Goal: Contribute content: Add original content to the website for others to see

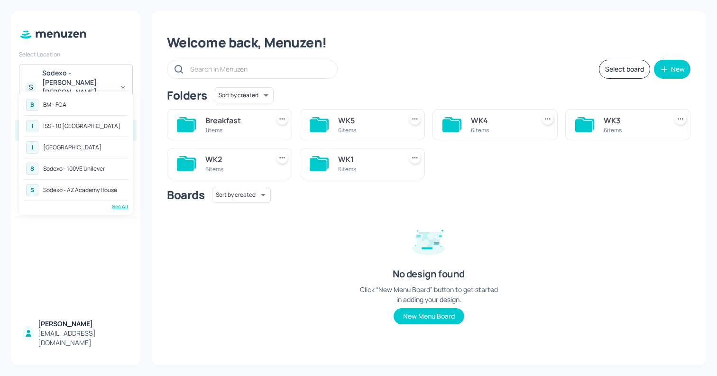
click at [95, 106] on div "B BM - FCA" at bounding box center [76, 104] width 104 height 17
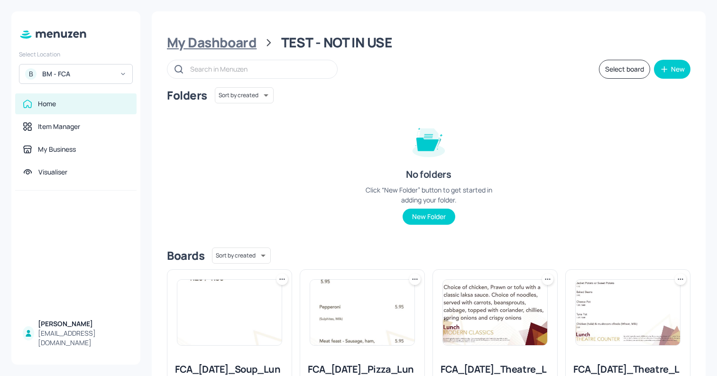
click at [231, 48] on div "My Dashboard" at bounding box center [212, 42] width 90 height 17
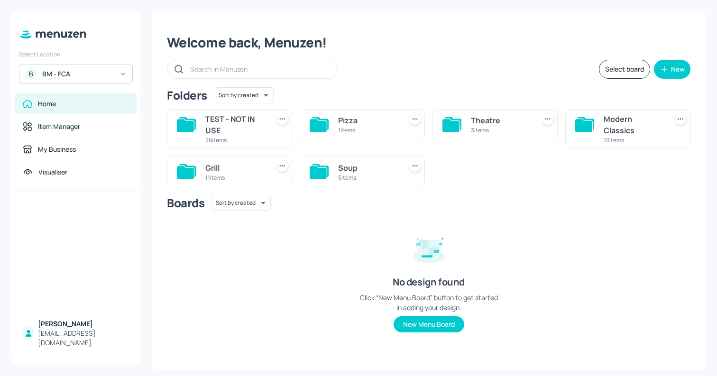
click at [506, 119] on div "Theatre" at bounding box center [501, 120] width 60 height 11
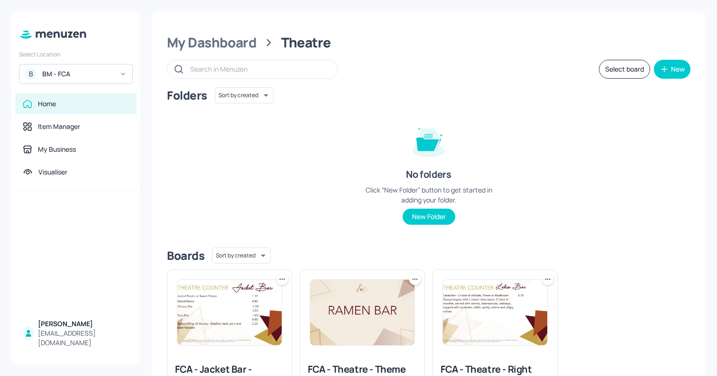
click at [509, 307] on img at bounding box center [495, 312] width 104 height 65
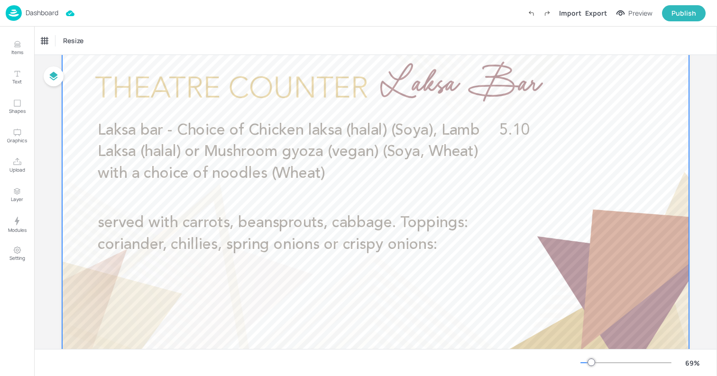
scroll to position [38, 0]
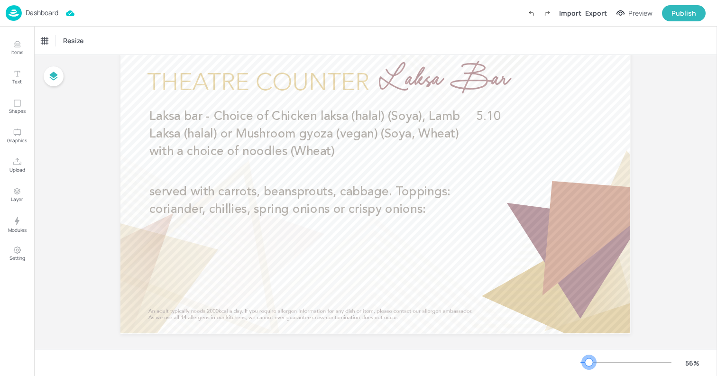
click at [589, 361] on div at bounding box center [589, 363] width 8 height 8
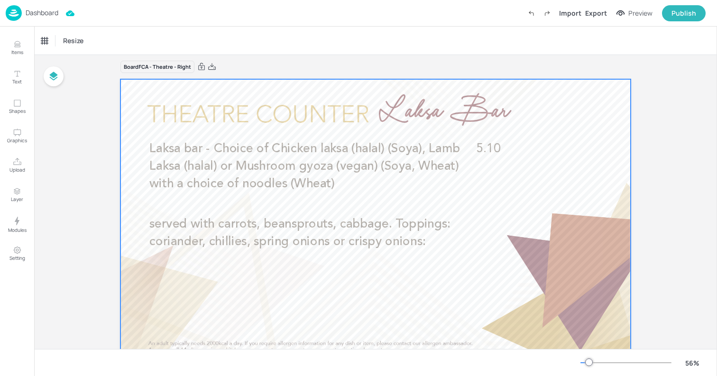
scroll to position [0, 0]
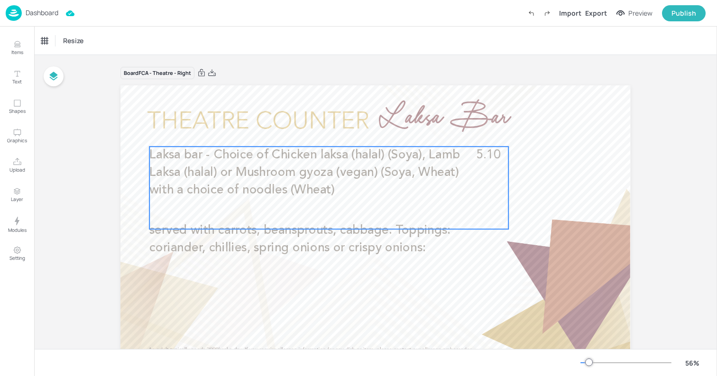
click at [264, 158] on span "Laksa bar - Choice of Chicken laksa (halal) (Soya), Lamb Laksa (halal) or Mushr…" at bounding box center [305, 172] width 311 height 47
click at [324, 129] on icon "Edit Item" at bounding box center [324, 129] width 1 height 1
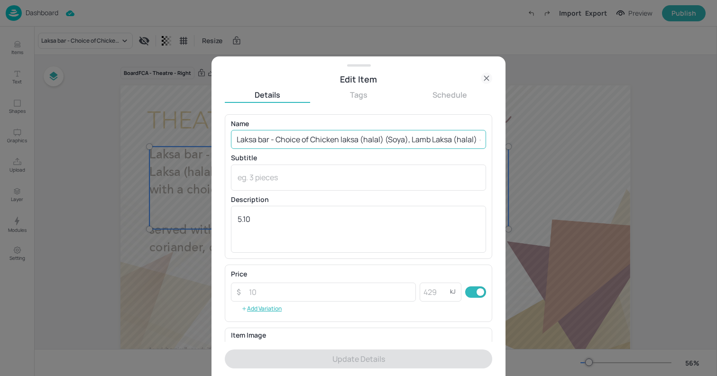
click at [318, 139] on input "Laksa bar - Choice of Chicken laksa (halal) (Soya), Lamb Laksa (halal) or Mushr…" at bounding box center [358, 139] width 255 height 19
click at [142, 144] on div at bounding box center [358, 188] width 717 height 376
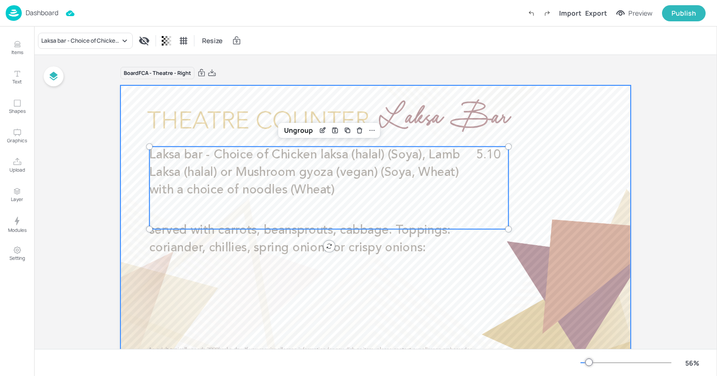
click at [136, 127] on div at bounding box center [375, 228] width 510 height 287
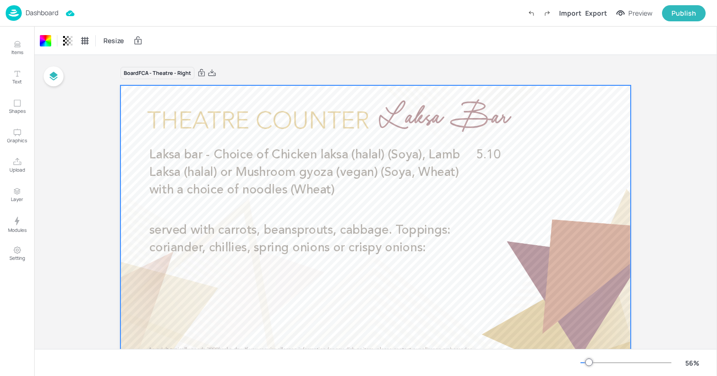
click at [41, 14] on p "Dashboard" at bounding box center [42, 12] width 33 height 7
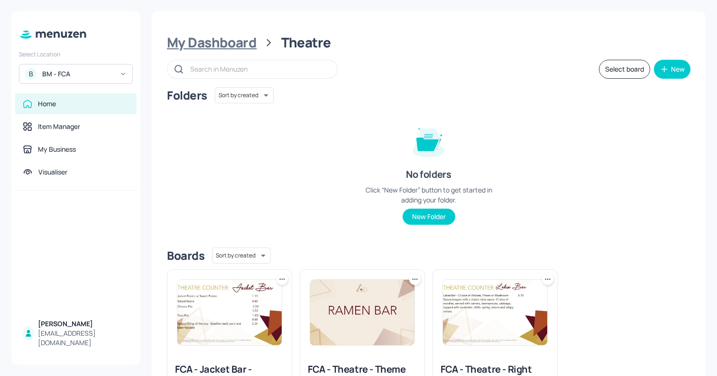
click at [225, 40] on div "My Dashboard" at bounding box center [212, 42] width 90 height 17
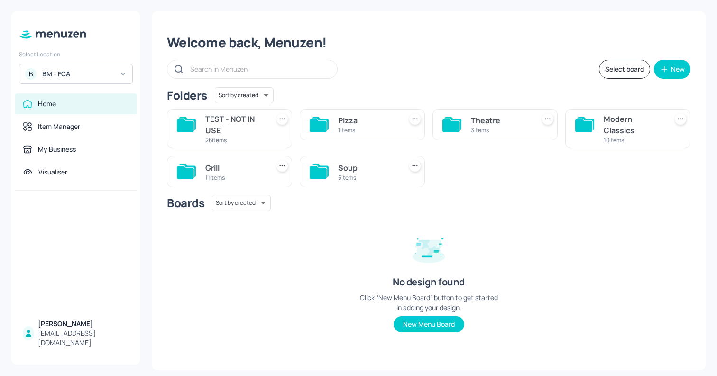
click at [248, 123] on div "TEST - NOT IN USE" at bounding box center [235, 124] width 60 height 23
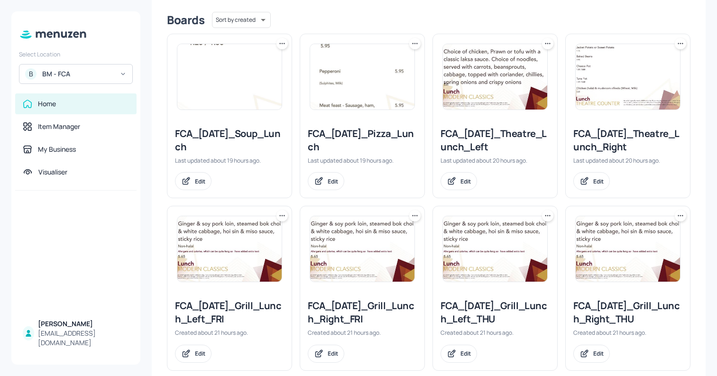
scroll to position [249, 0]
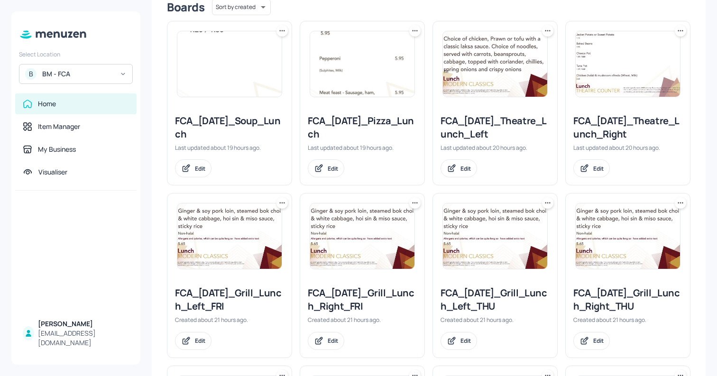
click at [500, 71] on img at bounding box center [495, 63] width 104 height 65
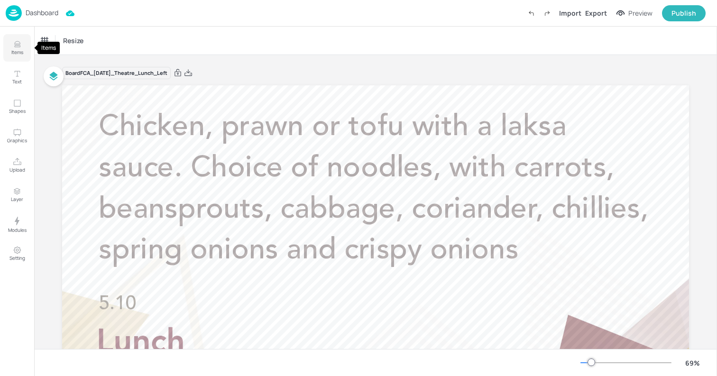
click at [27, 57] on button "Items" at bounding box center [17, 48] width 28 height 28
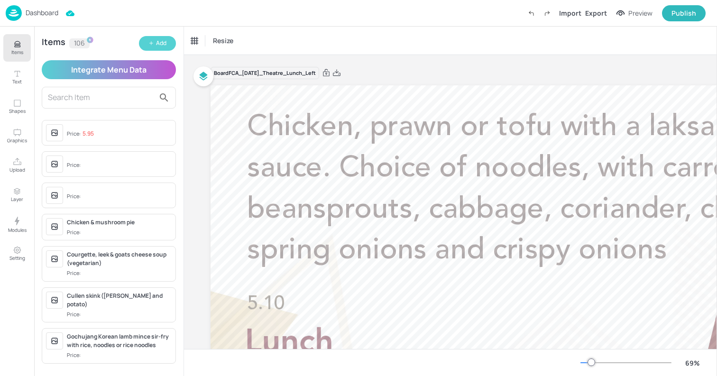
click at [163, 38] on button "Add" at bounding box center [157, 43] width 37 height 15
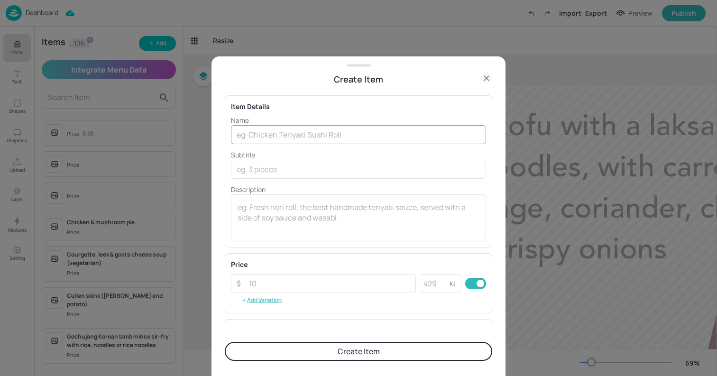
click at [309, 140] on input "text" at bounding box center [358, 134] width 255 height 19
paste input "Laksa bar - Choice of Chicken laksa (halal) (Soya), Lamb Laksa (halal) or Mushr…"
drag, startPoint x: 449, startPoint y: 133, endPoint x: 533, endPoint y: 148, distance: 85.7
click at [533, 148] on div "Create Item Item Details Name Laksa bar - Choice of Chicken laksa (halal) (Soya…" at bounding box center [358, 188] width 717 height 376
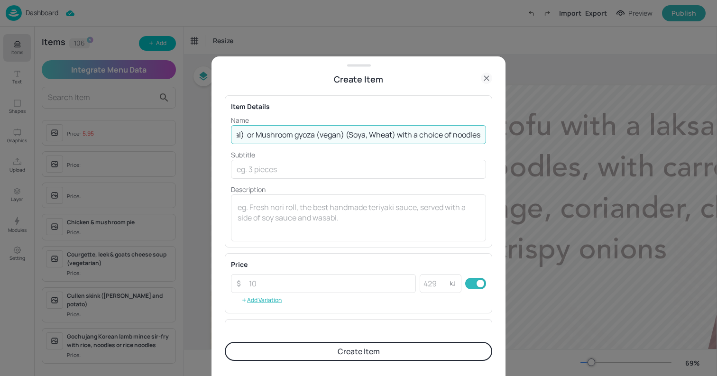
scroll to position [0, 236]
type input "Laksa bar - Choice of Chicken laksa (halal) (Soya), Lamb Laksa (halal) or Mushr…"
click at [382, 205] on textarea at bounding box center [359, 217] width 242 height 31
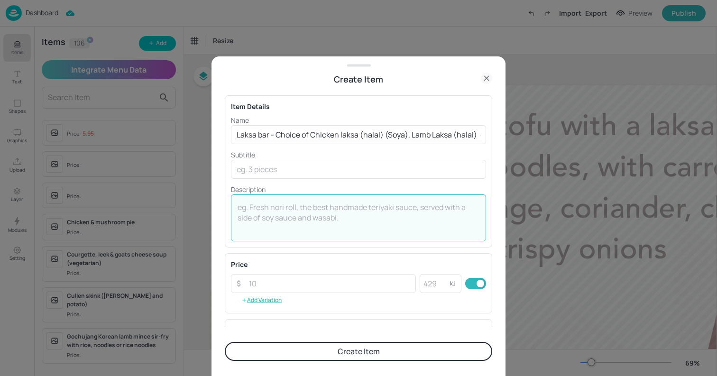
paste textarea "(Wheat)"
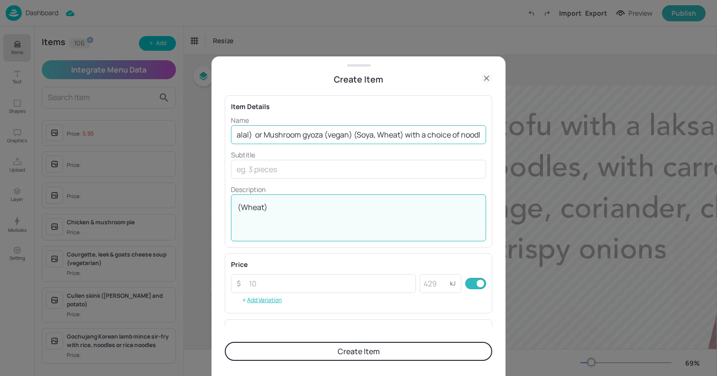
scroll to position [0, 217]
click at [238, 209] on textarea "(Wheat)" at bounding box center [359, 217] width 242 height 31
type textarea "Noodles - (Wheat)"
click at [237, 209] on div "Noodles - (Wheat) x ​" at bounding box center [358, 217] width 255 height 47
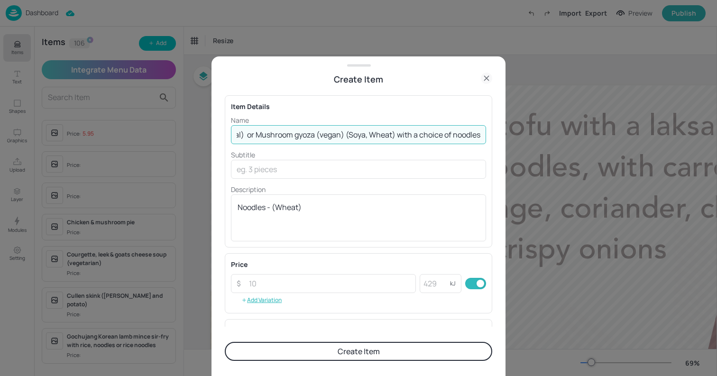
drag, startPoint x: 391, startPoint y: 135, endPoint x: 342, endPoint y: 138, distance: 49.0
click at [342, 138] on input "Laksa bar - Choice of Chicken laksa (halal) (Soya), Lamb Laksa (halal) or Mushr…" at bounding box center [358, 134] width 255 height 19
type input "Laksa bar - Choice of Chicken laksa (halal) (Soya), Lamb Laksa (halal) or Mushr…"
click at [240, 206] on textarea "Noodles - (Wheat)" at bounding box center [359, 217] width 242 height 31
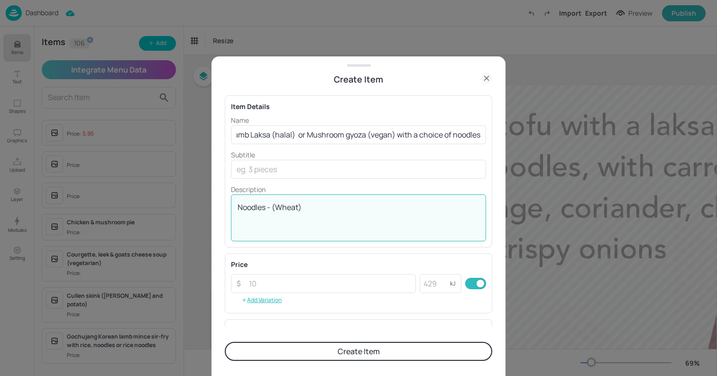
scroll to position [0, 0]
paste textarea "(Soya, Wheat)"
type textarea "Mushroom gyoza - (Soya, Wheat), Noodles - (Wheat)"
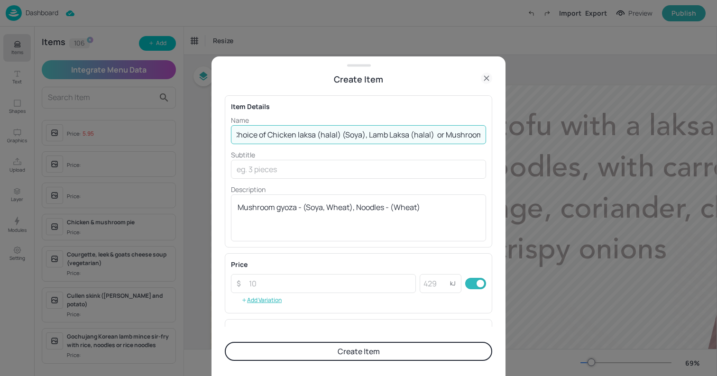
drag, startPoint x: 365, startPoint y: 134, endPoint x: 342, endPoint y: 134, distance: 22.3
click at [342, 134] on input "Laksa bar - Choice of Chicken laksa (halal) (Soya), Lamb Laksa (halal) or Mushr…" at bounding box center [358, 134] width 255 height 19
type input "Laksa bar - Choice of Chicken laksa (halal), Lamb Laksa (halal) or Mushroom gyo…"
click at [238, 209] on textarea "Mushroom gyoza - (Soya, Wheat), Noodles - (Wheat)" at bounding box center [359, 217] width 242 height 31
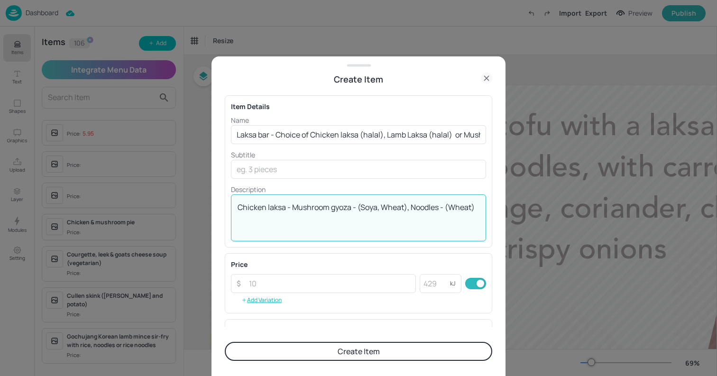
paste textarea "(Soya)"
type textarea "Chicken laksa - (Soya), Mushroom gyoza - (Soya, Wheat), Noodles - (Wheat)"
click at [311, 283] on input "number" at bounding box center [329, 283] width 173 height 19
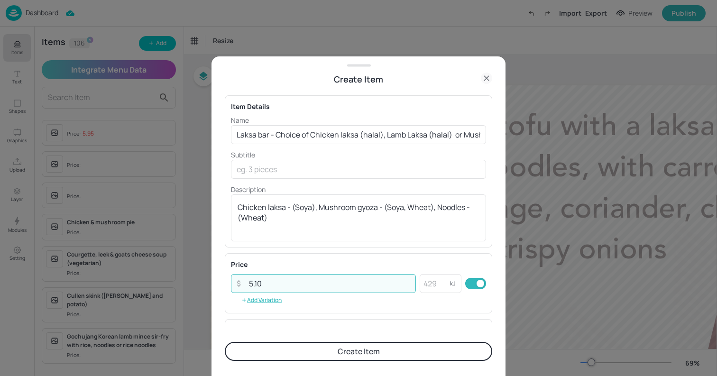
type input "5.10"
click at [366, 348] on button "Create Item" at bounding box center [359, 351] width 268 height 19
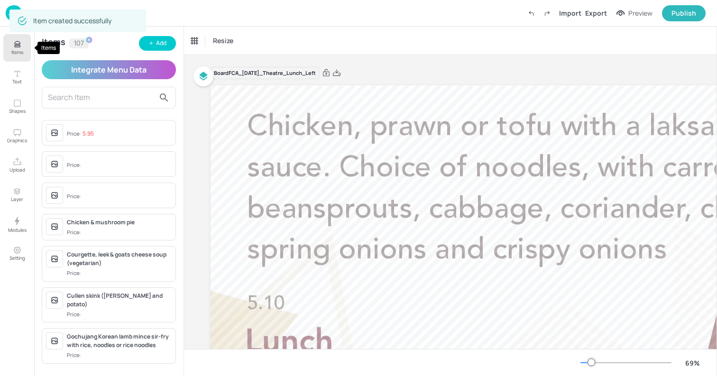
click at [20, 52] on p "Items" at bounding box center [17, 52] width 12 height 7
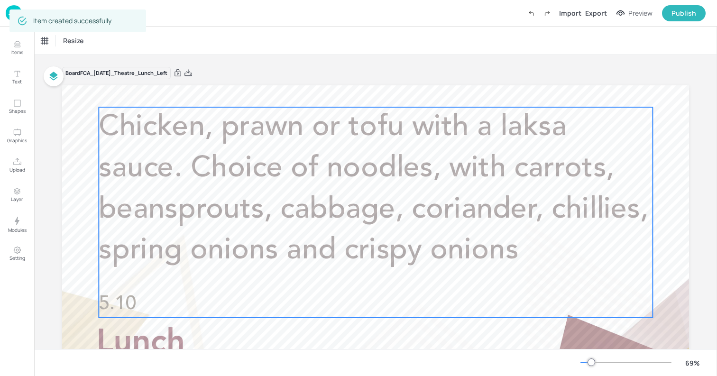
click at [140, 150] on p "Chicken, prawn or tofu with a laksa sauce. Choice of noodles, with carrots, bea…" at bounding box center [376, 189] width 554 height 165
click at [104, 45] on div "Chicken, prawn or tofu with a laksa sauce. Choice of noodles, with carrots, bea…" at bounding box center [80, 41] width 79 height 9
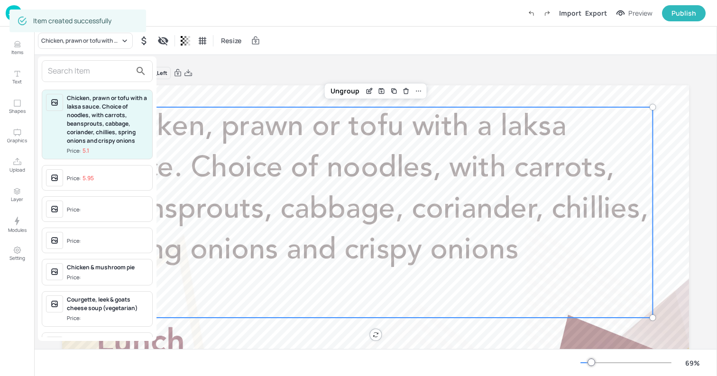
click at [111, 74] on input "text" at bounding box center [89, 71] width 83 height 15
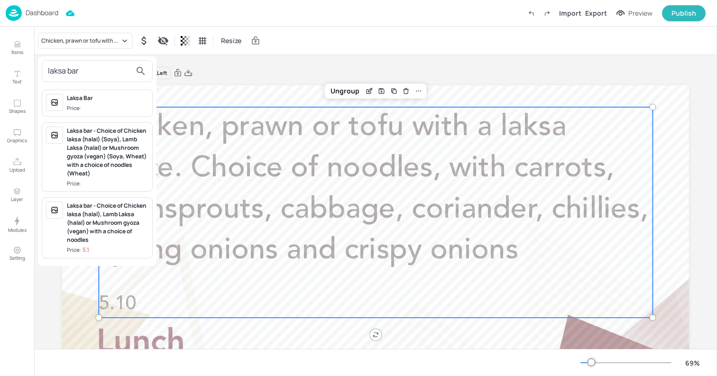
type input "laksa bar"
click at [98, 238] on div "Laksa bar - Choice of Chicken laksa (halal), Lamb Laksa (halal) or Mushroom gyo…" at bounding box center [108, 223] width 82 height 43
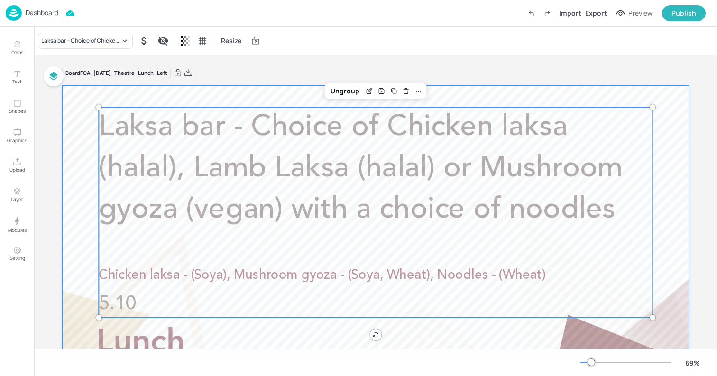
click at [92, 250] on div at bounding box center [375, 261] width 627 height 353
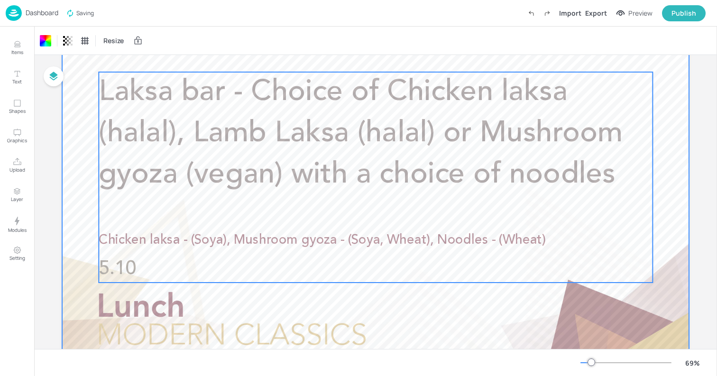
scroll to position [42, 0]
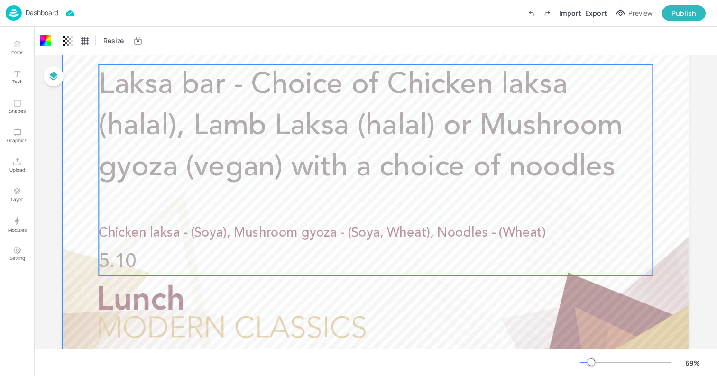
click at [326, 227] on span "Chicken laksa - (Soya), Mushroom gyoza - (Soya, Wheat), Noodles - (Wheat)" at bounding box center [322, 233] width 447 height 13
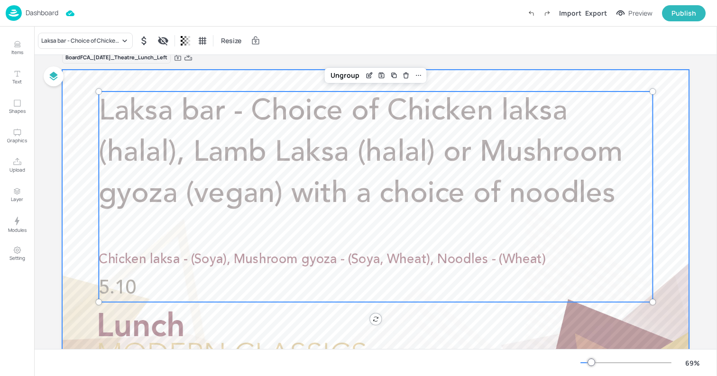
scroll to position [0, 0]
